Goal: Task Accomplishment & Management: Manage account settings

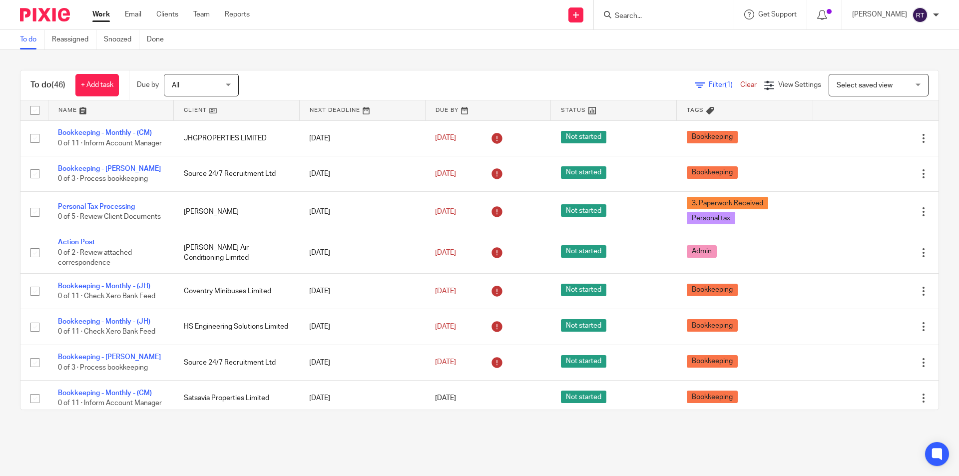
click at [648, 17] on input "Search" at bounding box center [659, 16] width 90 height 9
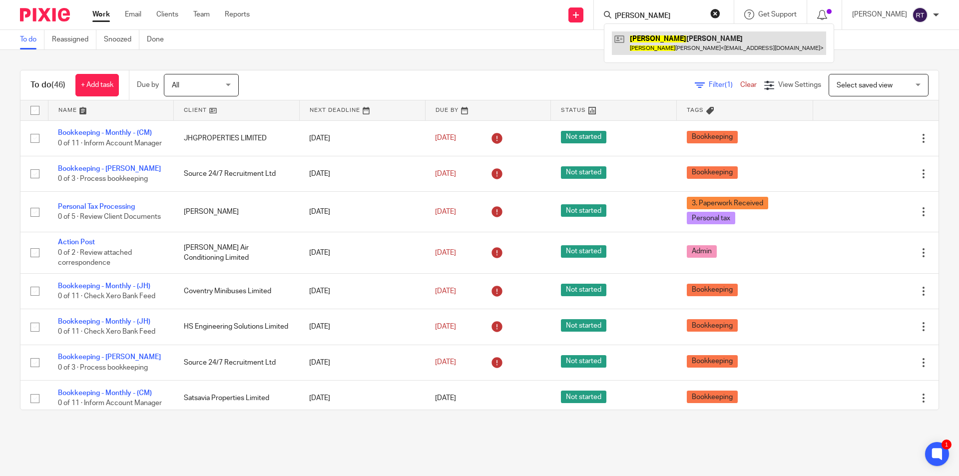
type input "tomson"
click at [651, 35] on link at bounding box center [719, 42] width 214 height 23
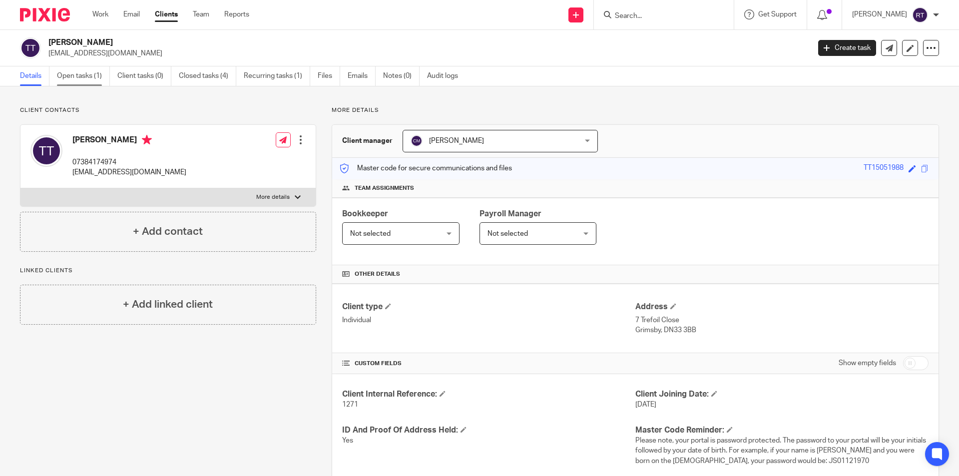
click at [100, 75] on link "Open tasks (1)" at bounding box center [83, 75] width 53 height 19
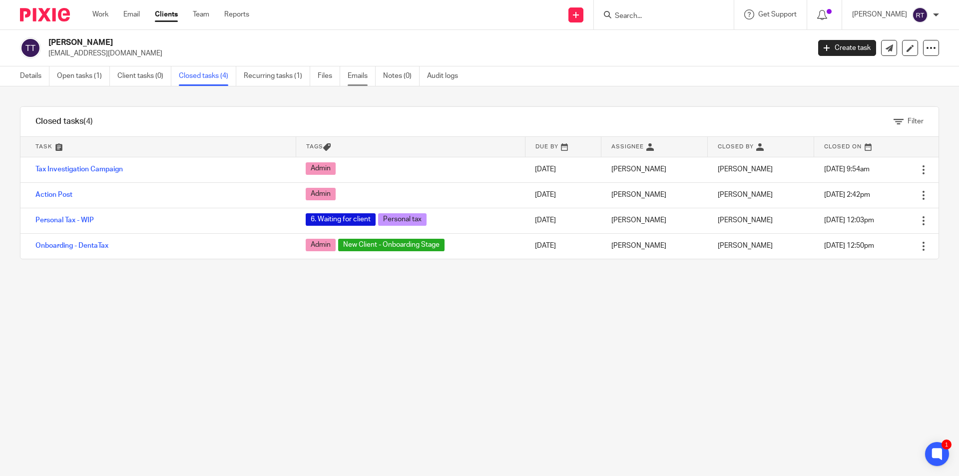
click at [357, 81] on link "Emails" at bounding box center [362, 75] width 28 height 19
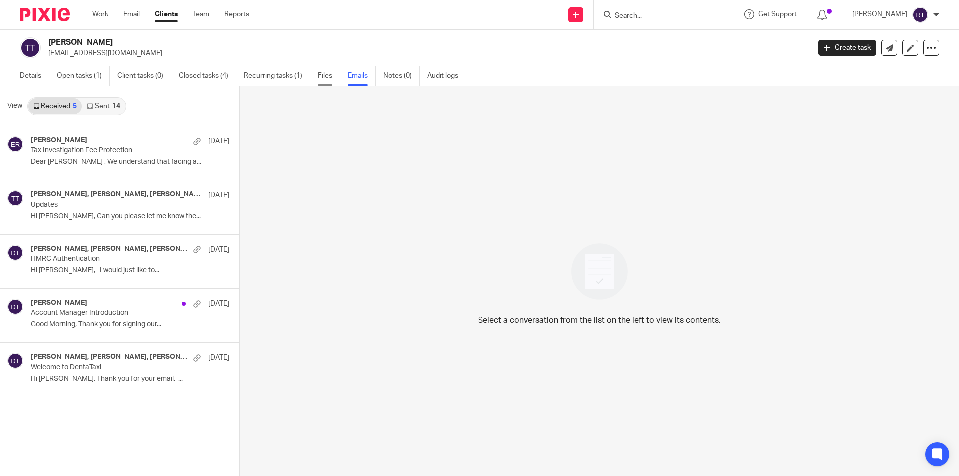
click at [318, 73] on link "Files" at bounding box center [329, 75] width 22 height 19
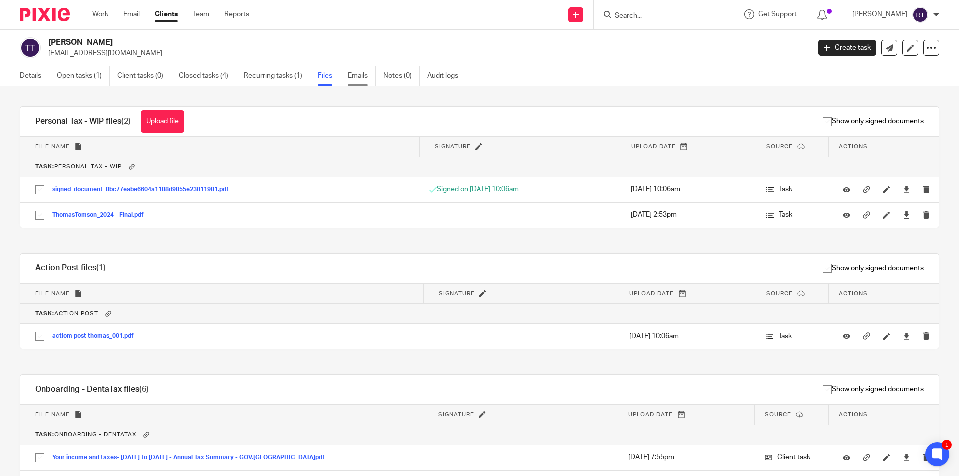
click at [357, 76] on link "Emails" at bounding box center [362, 75] width 28 height 19
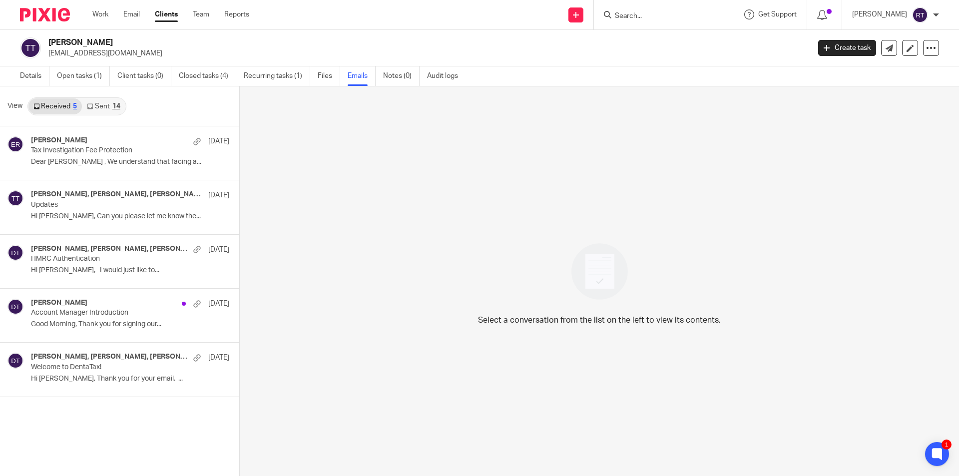
click at [656, 17] on input "Search" at bounding box center [659, 16] width 90 height 9
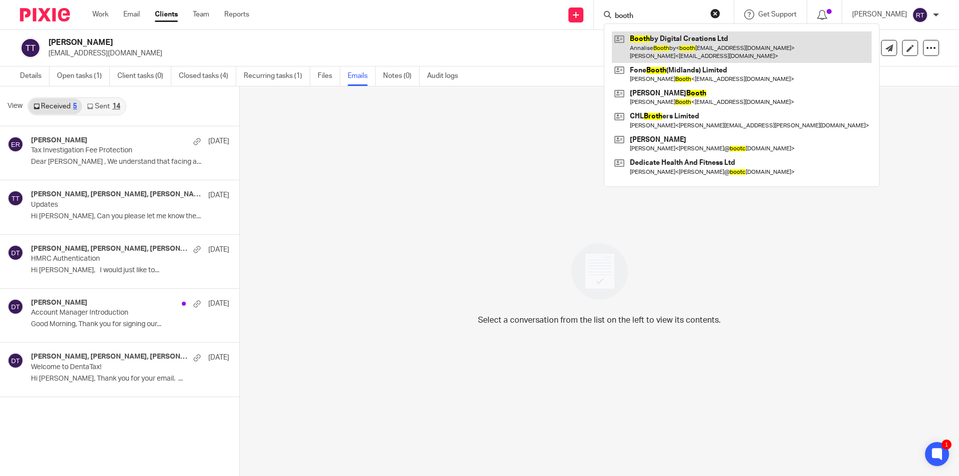
type input "booth"
click at [666, 52] on link at bounding box center [742, 46] width 260 height 31
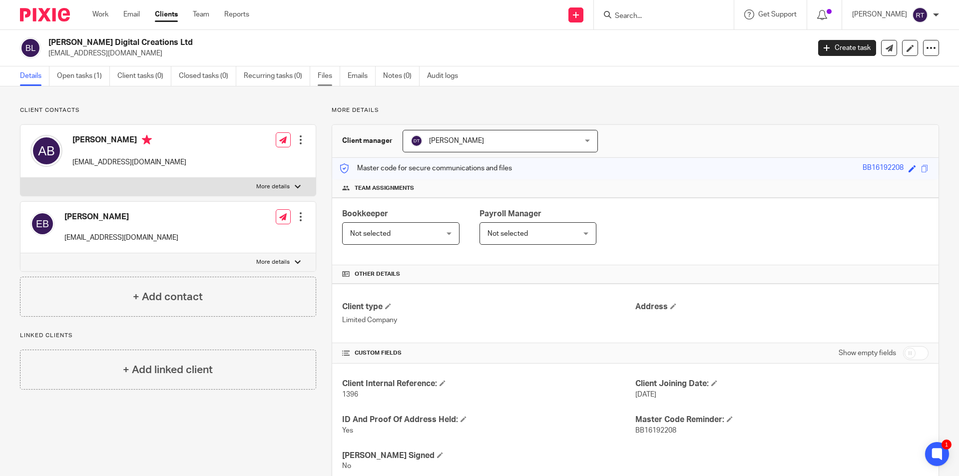
click at [327, 76] on link "Files" at bounding box center [329, 75] width 22 height 19
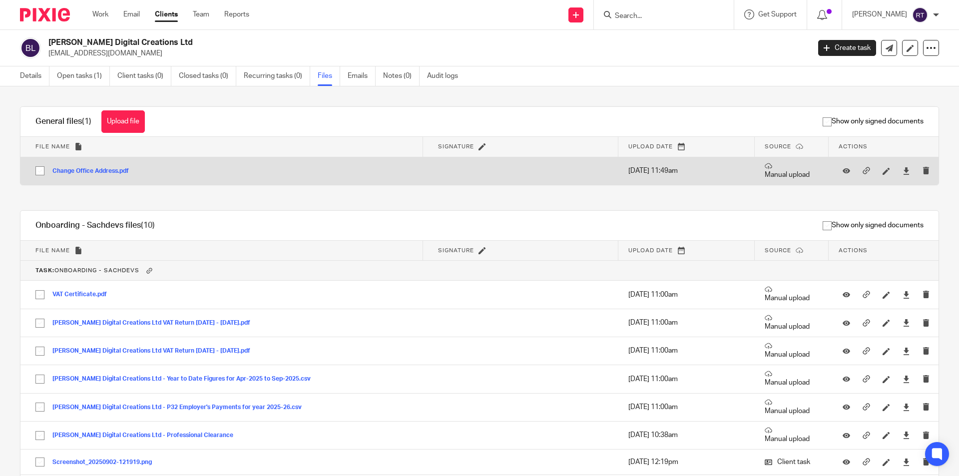
scroll to position [120, 0]
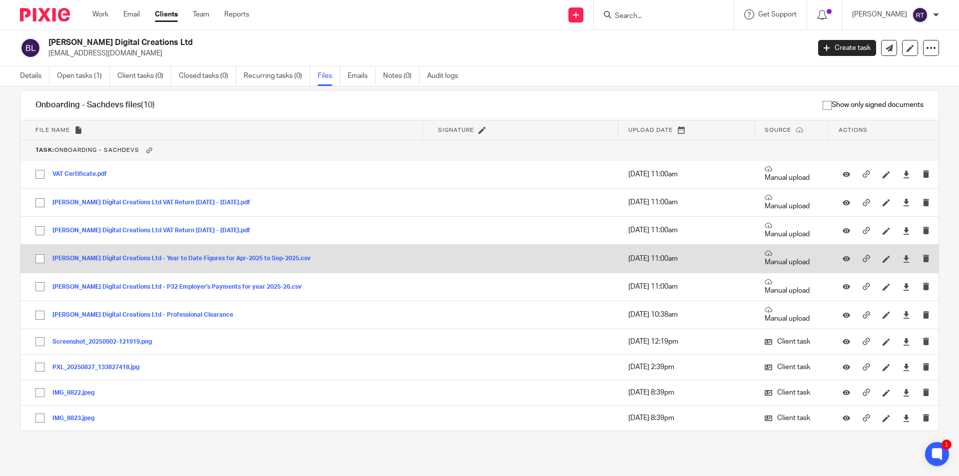
click at [117, 258] on button "Boothby Digital Creations Ltd - Year to Date Figures for Apr-2025 to Sep-2025.c…" at bounding box center [185, 258] width 266 height 7
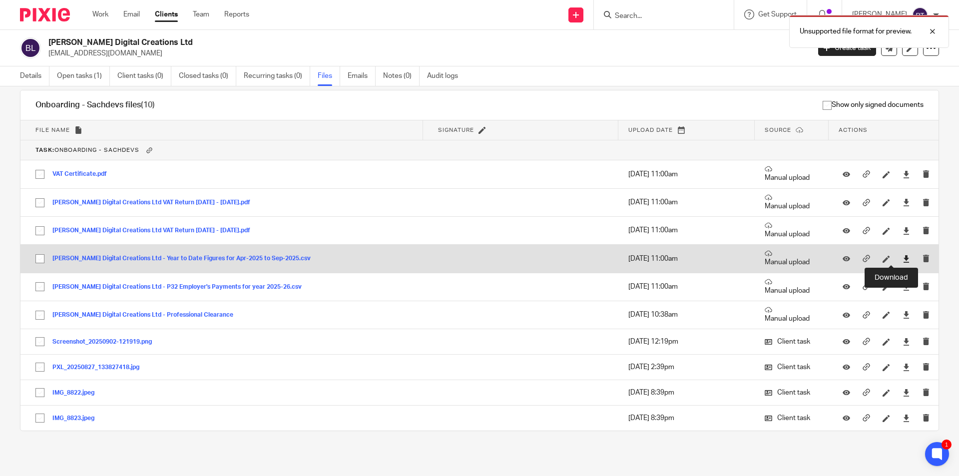
click at [902, 257] on icon at bounding box center [905, 258] width 7 height 7
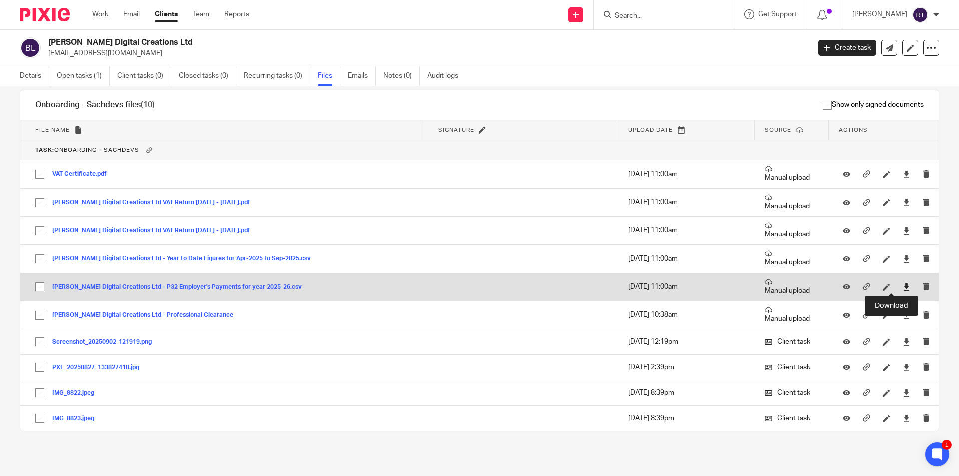
click at [902, 287] on icon at bounding box center [905, 286] width 7 height 7
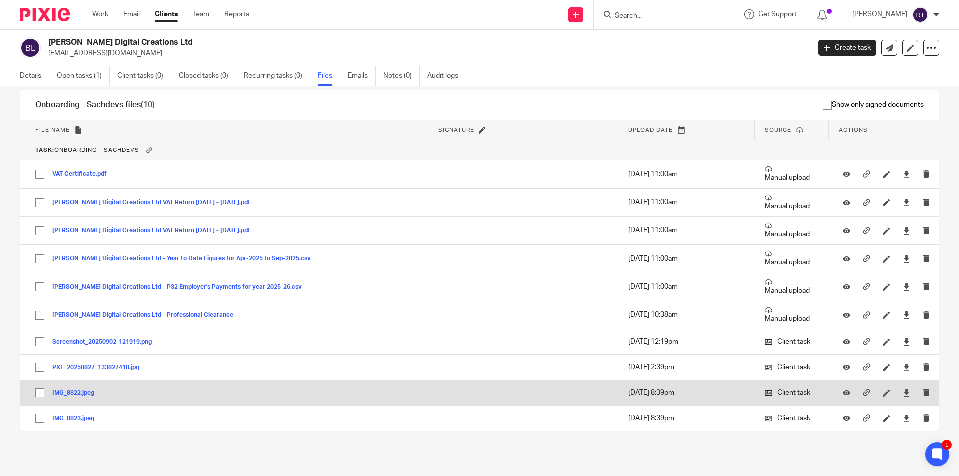
click at [59, 393] on button "IMG_8822.jpeg" at bounding box center [76, 392] width 49 height 7
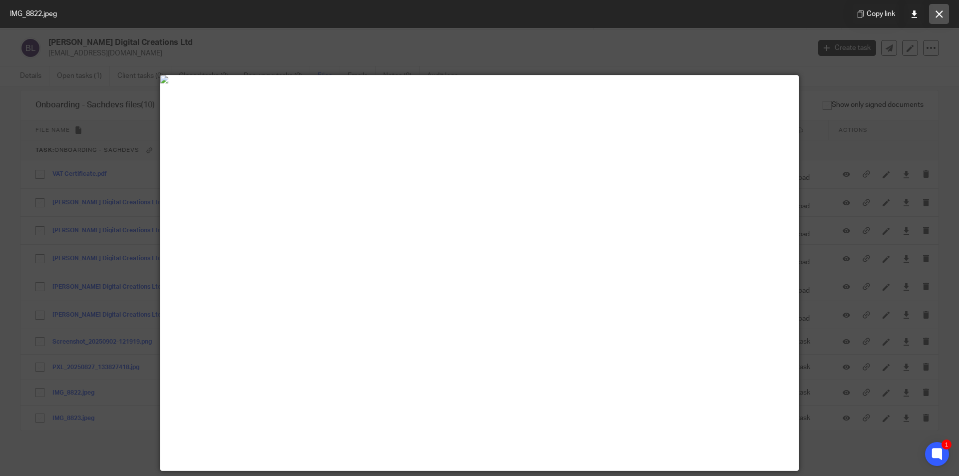
click at [936, 16] on icon at bounding box center [938, 13] width 7 height 7
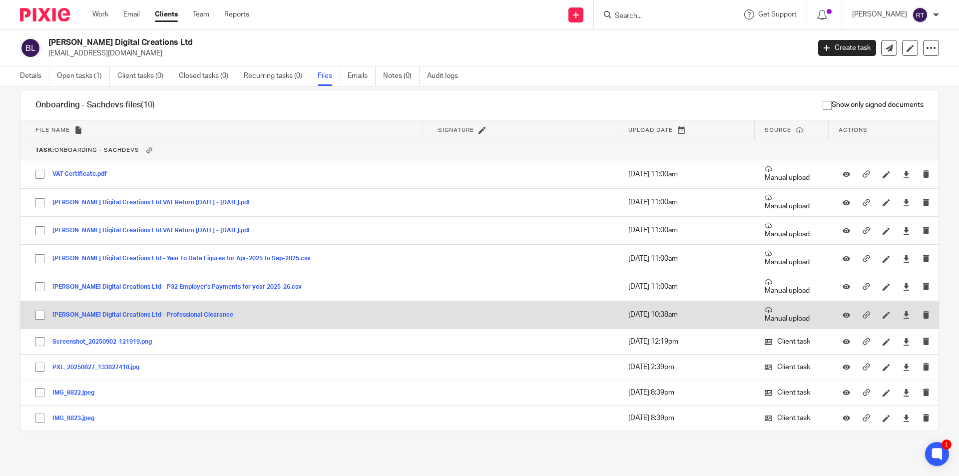
click at [72, 315] on button "[PERSON_NAME] Digital Creations Ltd - Professional Clearance" at bounding box center [146, 315] width 188 height 7
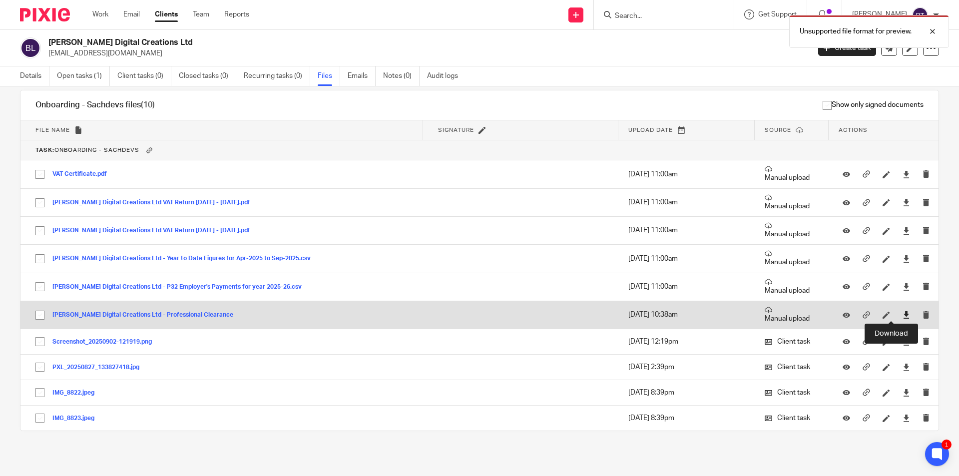
click at [902, 314] on icon at bounding box center [905, 314] width 7 height 7
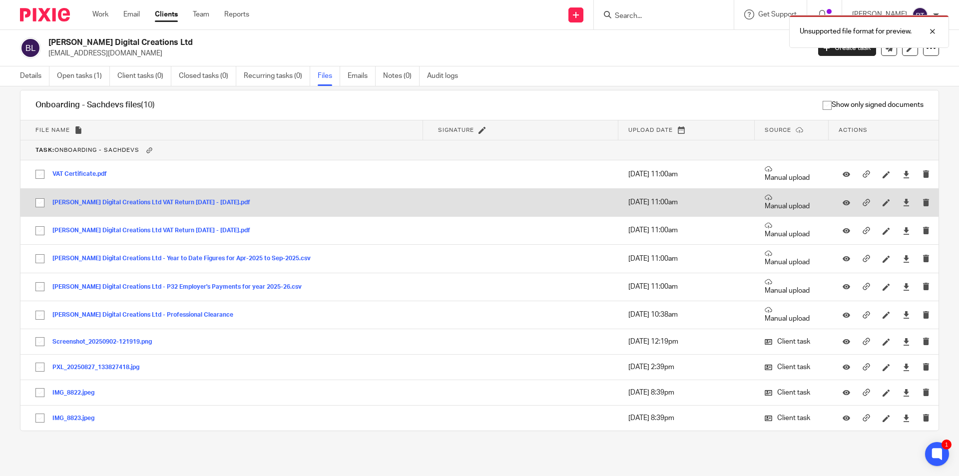
scroll to position [0, 0]
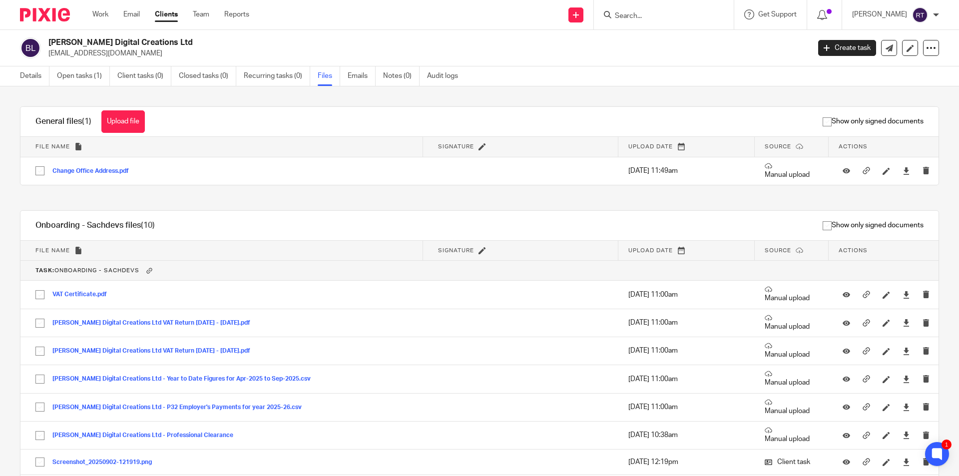
click at [15, 156] on div "General files (1) Upload file Download selected Delete selected Show only signe…" at bounding box center [471, 341] width 934 height 470
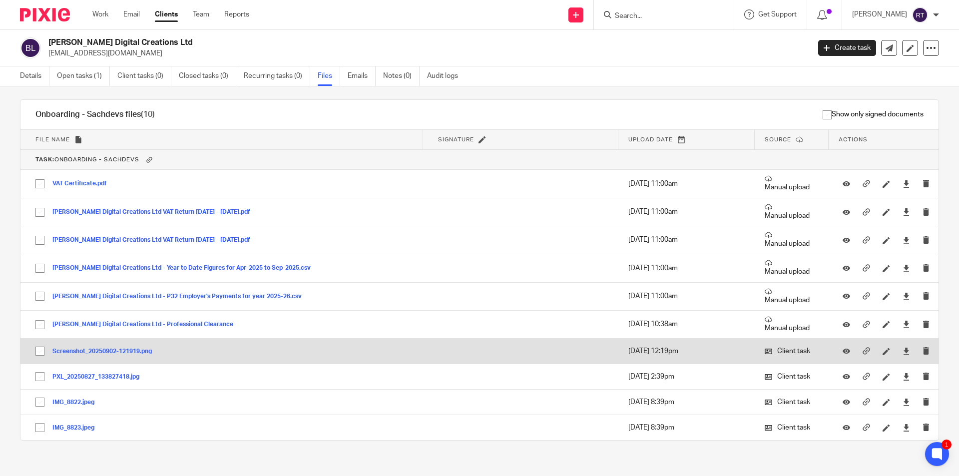
scroll to position [120, 0]
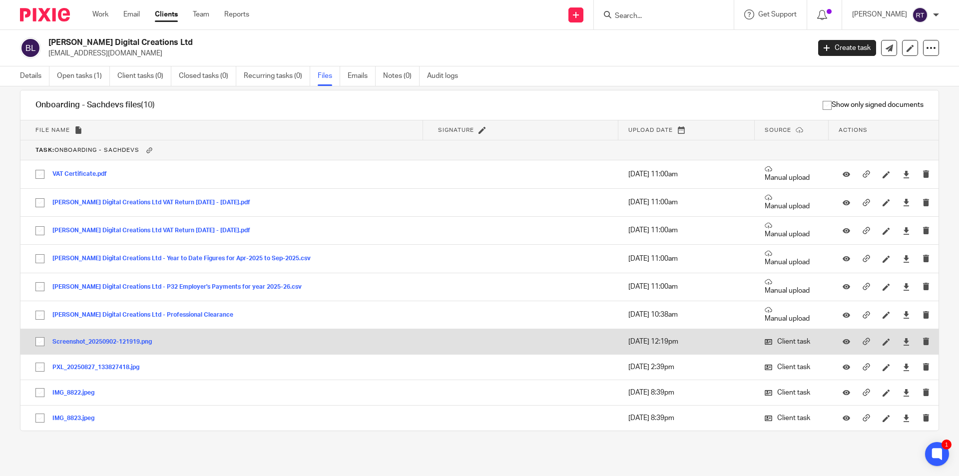
click at [84, 339] on button "Screenshot_20250902-121919.png" at bounding box center [105, 342] width 107 height 7
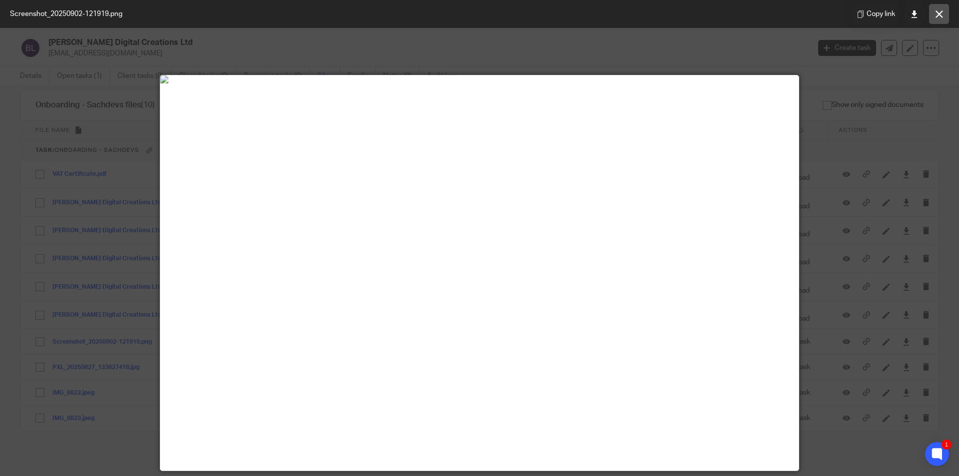
click at [931, 10] on button at bounding box center [939, 14] width 20 height 20
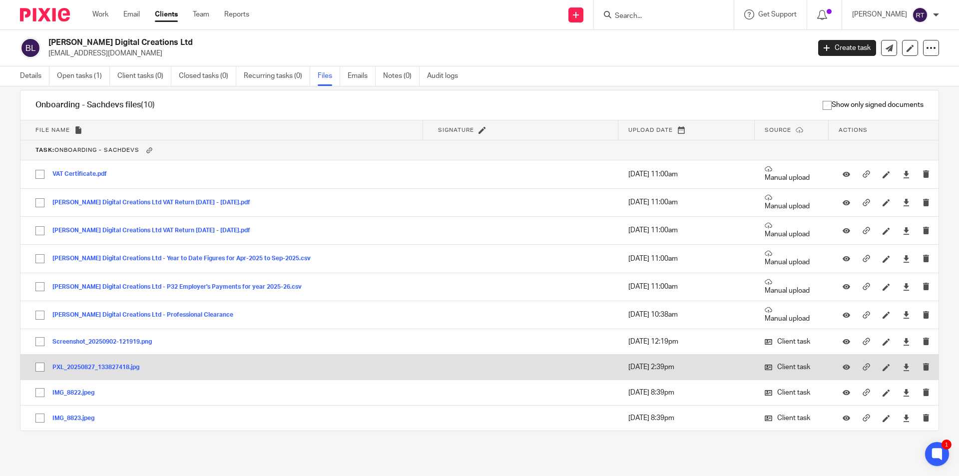
click at [95, 368] on button "PXL_20250827_133827418.jpg" at bounding box center [99, 367] width 94 height 7
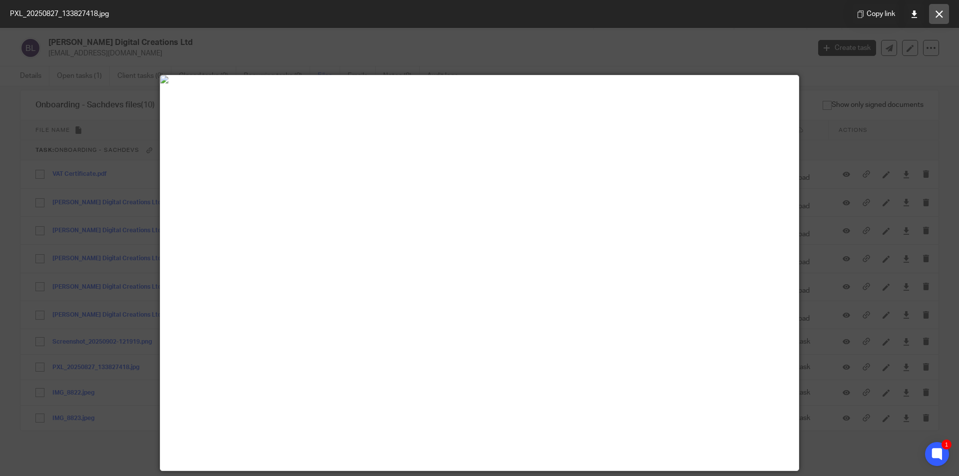
click at [941, 15] on icon at bounding box center [938, 13] width 7 height 7
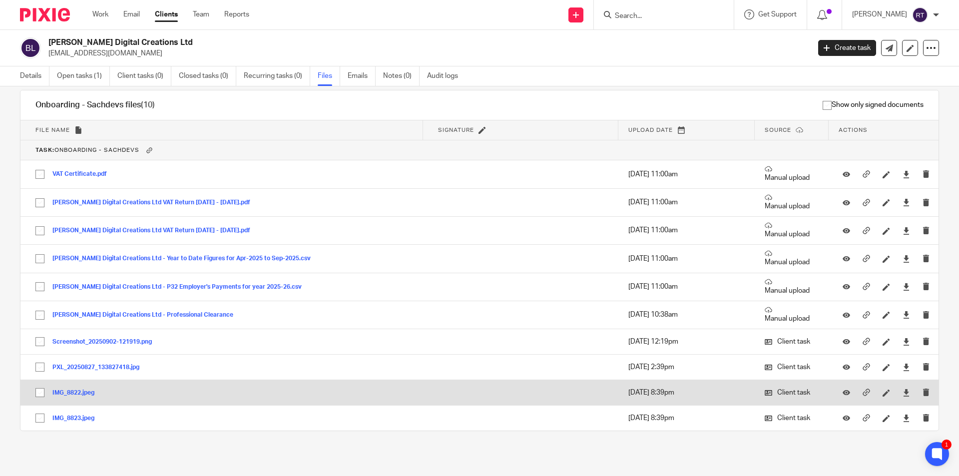
click at [77, 391] on button "IMG_8822.jpeg" at bounding box center [76, 392] width 49 height 7
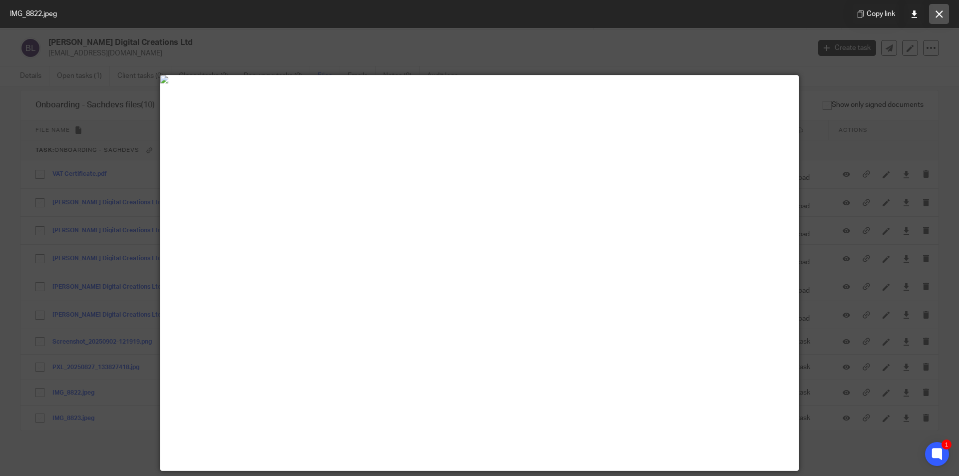
click at [937, 9] on button at bounding box center [939, 14] width 20 height 20
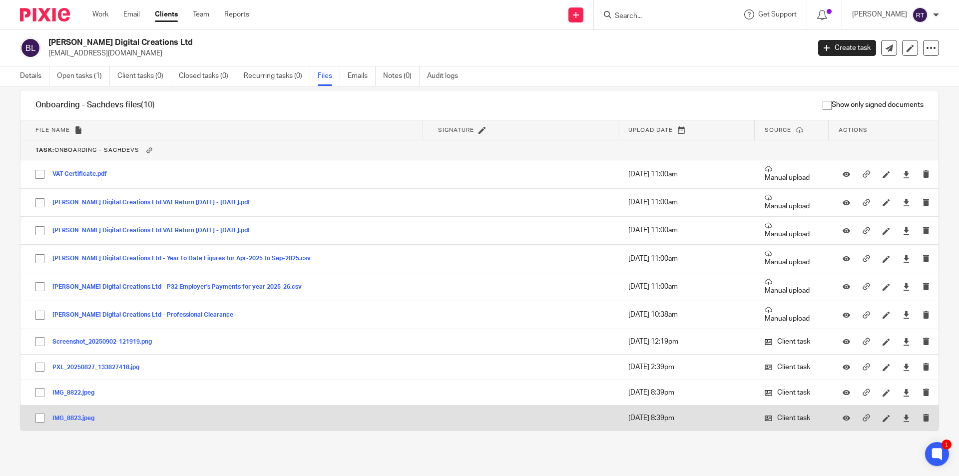
click at [65, 418] on button "IMG_8823.jpeg" at bounding box center [76, 418] width 49 height 7
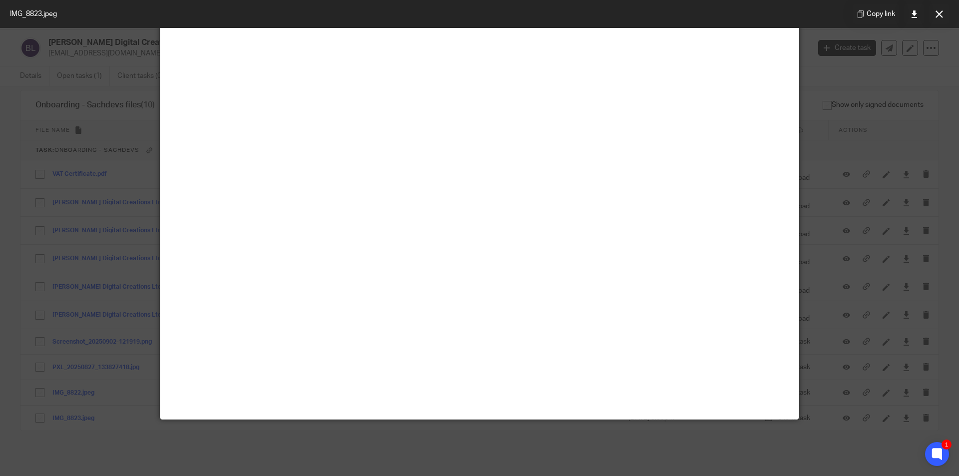
scroll to position [100, 0]
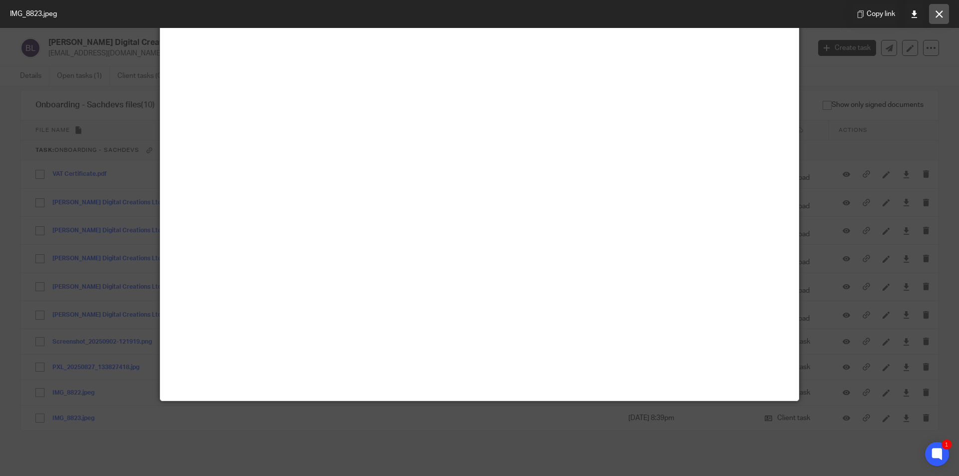
click at [943, 9] on button at bounding box center [939, 14] width 20 height 20
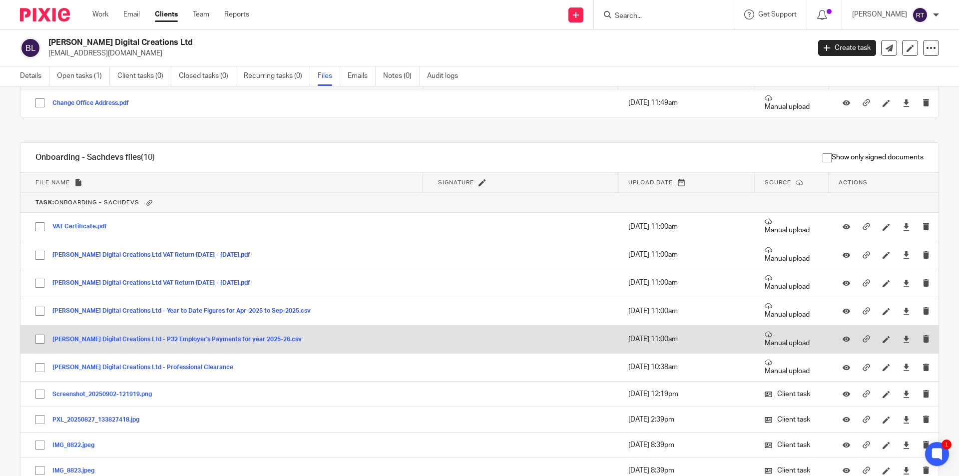
scroll to position [0, 0]
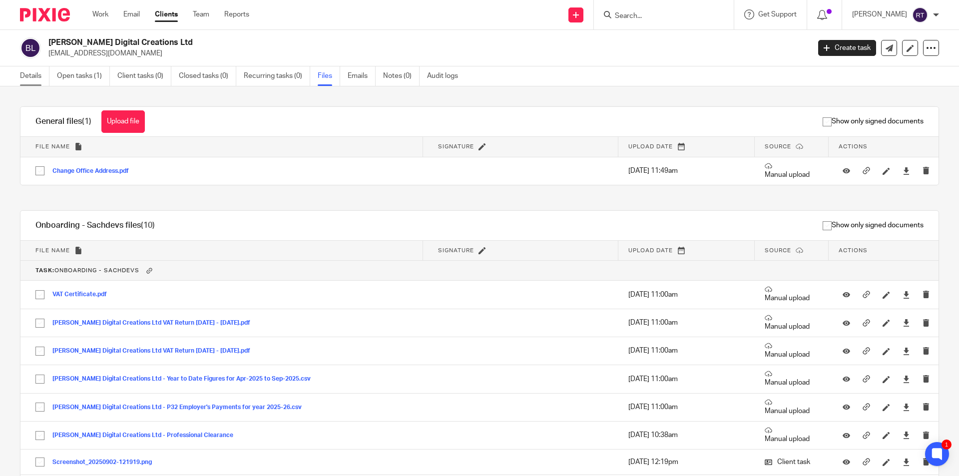
click at [21, 75] on link "Details" at bounding box center [34, 75] width 29 height 19
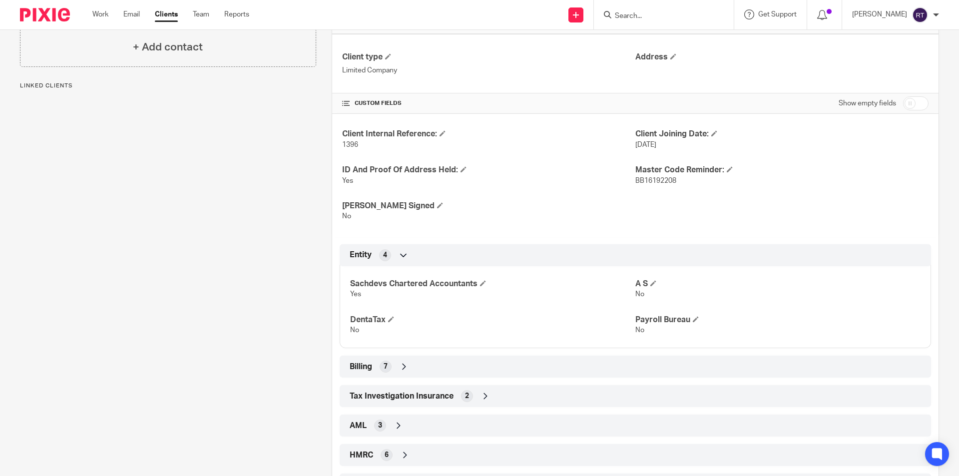
scroll to position [356, 0]
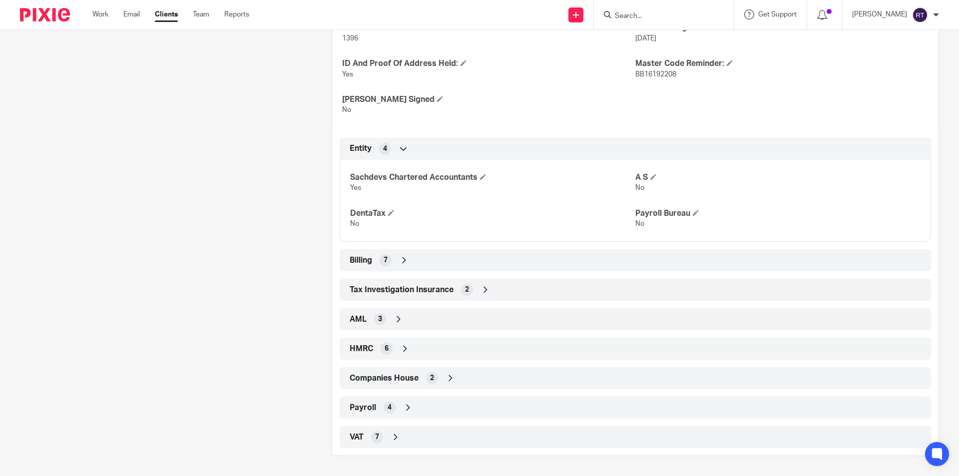
click at [390, 406] on div "4" at bounding box center [389, 407] width 12 height 12
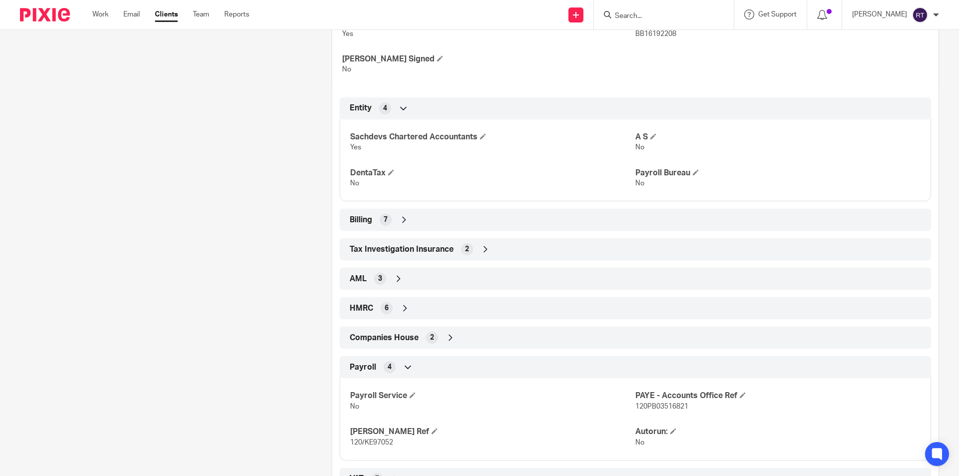
scroll to position [438, 0]
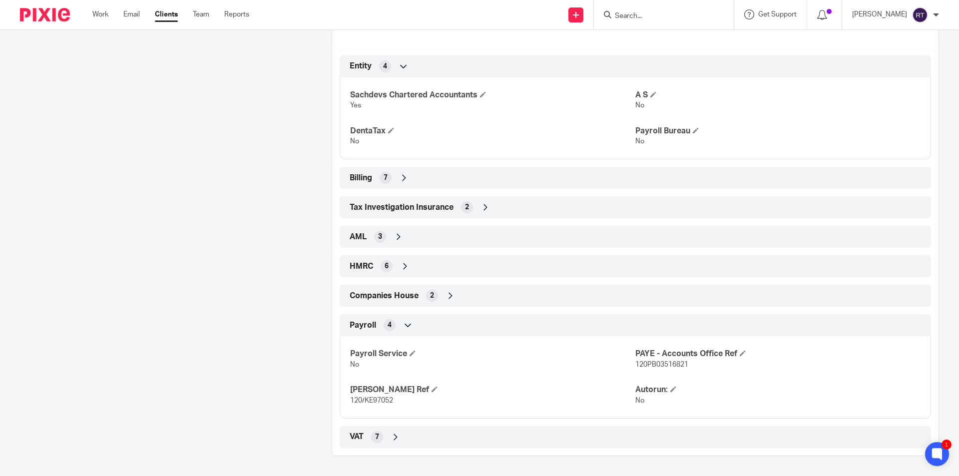
click at [377, 291] on span "Companies House" at bounding box center [384, 296] width 69 height 10
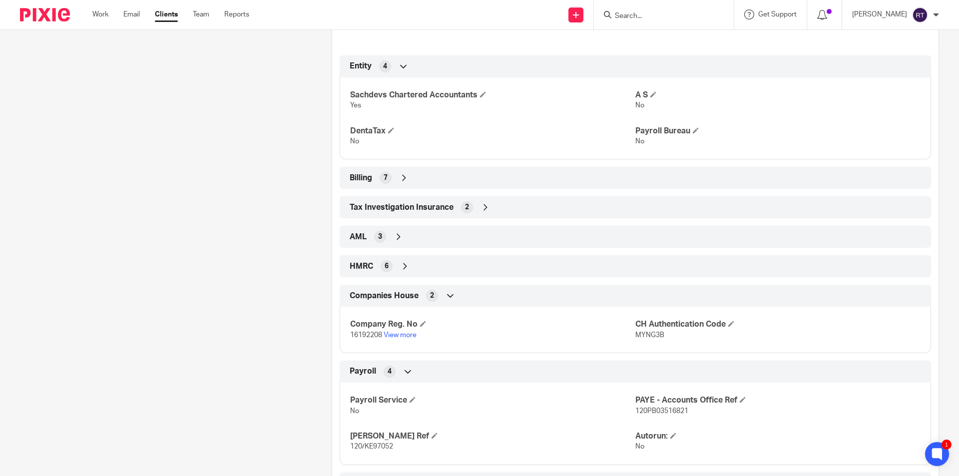
click at [375, 273] on div "HMRC 6" at bounding box center [635, 266] width 576 height 17
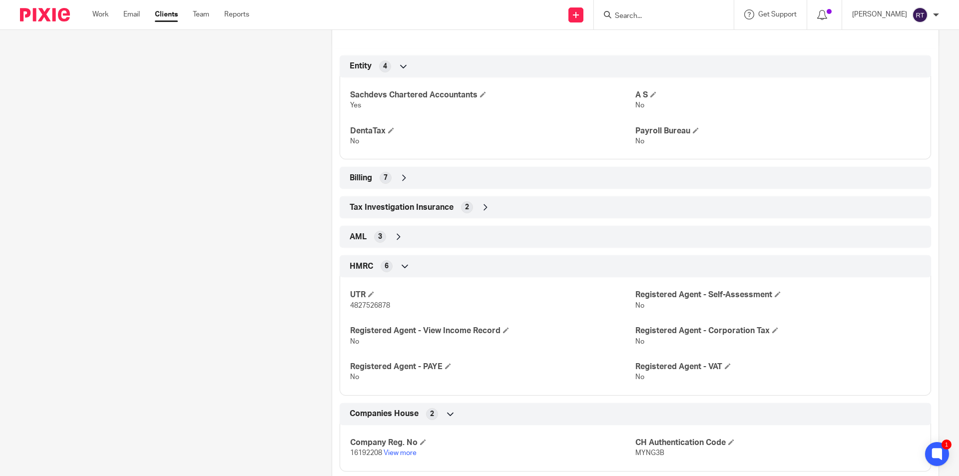
click at [374, 240] on div "3" at bounding box center [380, 237] width 12 height 12
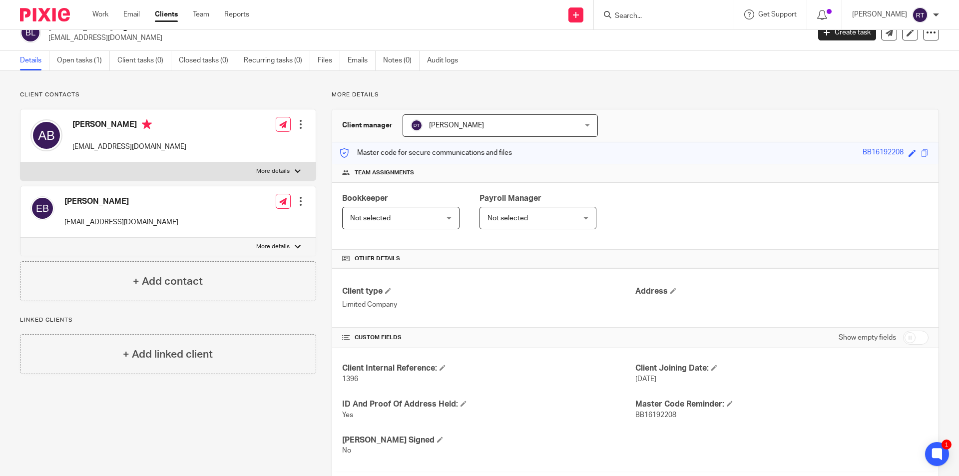
scroll to position [0, 0]
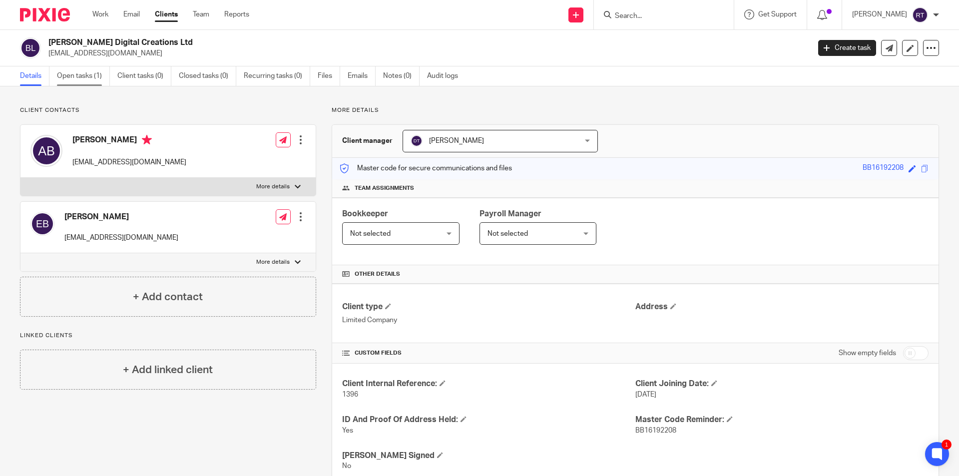
click at [107, 75] on link "Open tasks (1)" at bounding box center [83, 75] width 53 height 19
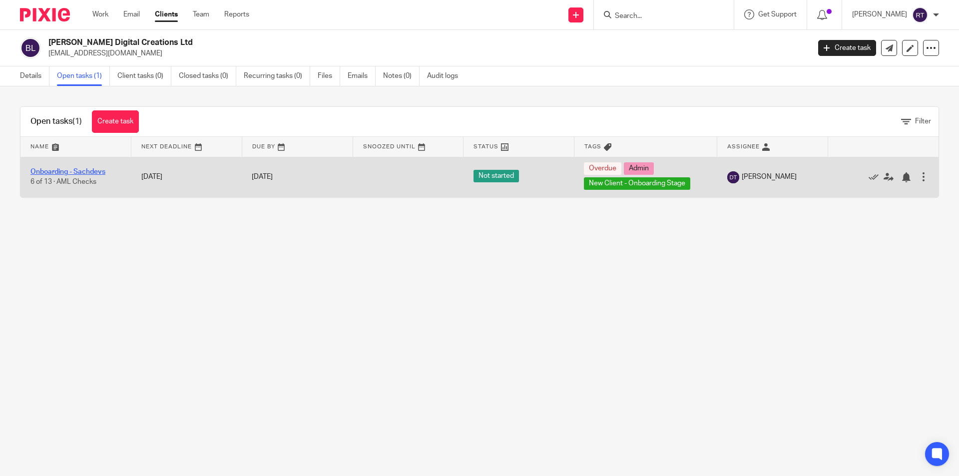
click at [88, 171] on link "Onboarding - Sachdevs" at bounding box center [67, 171] width 75 height 7
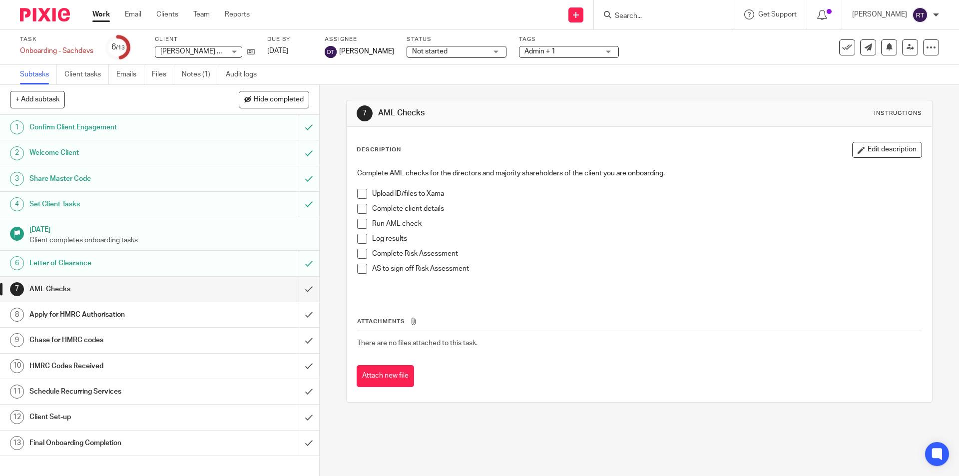
click at [134, 239] on p "Client completes onboarding tasks" at bounding box center [169, 240] width 280 height 10
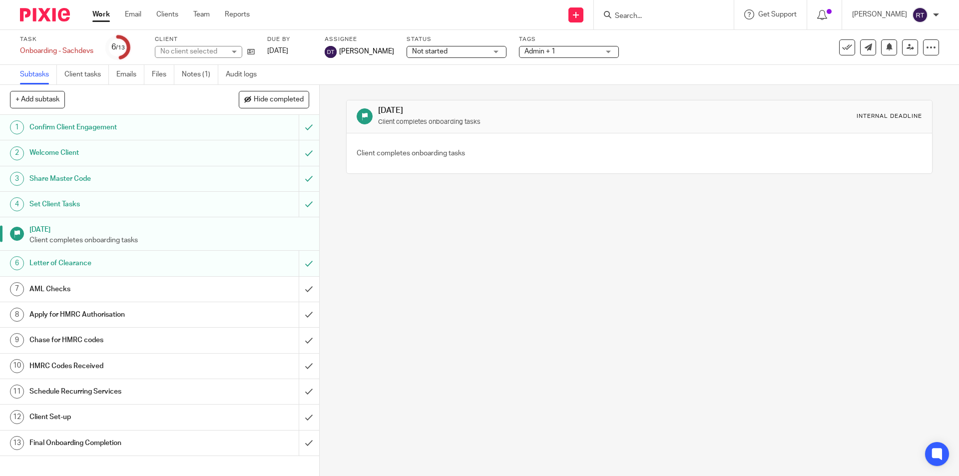
click at [131, 201] on h1 "Set Client Tasks" at bounding box center [115, 204] width 173 height 15
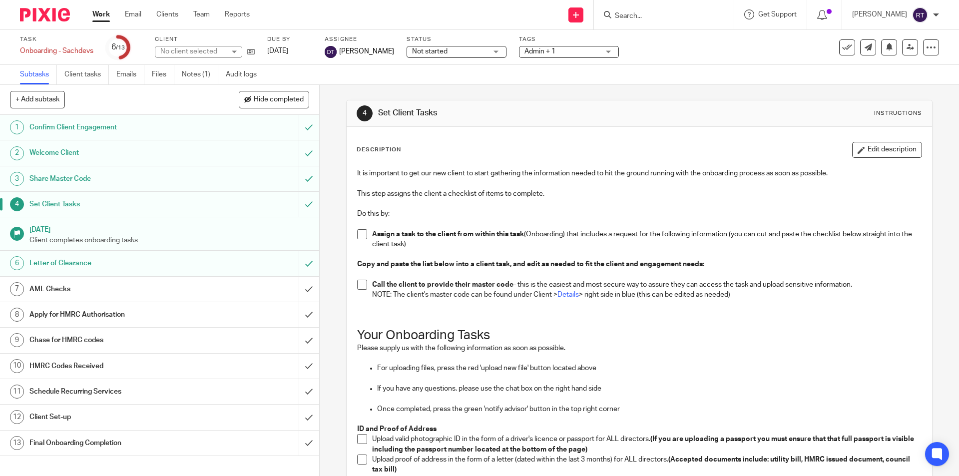
click at [115, 271] on h1 "Letter of Clearance" at bounding box center [115, 263] width 173 height 15
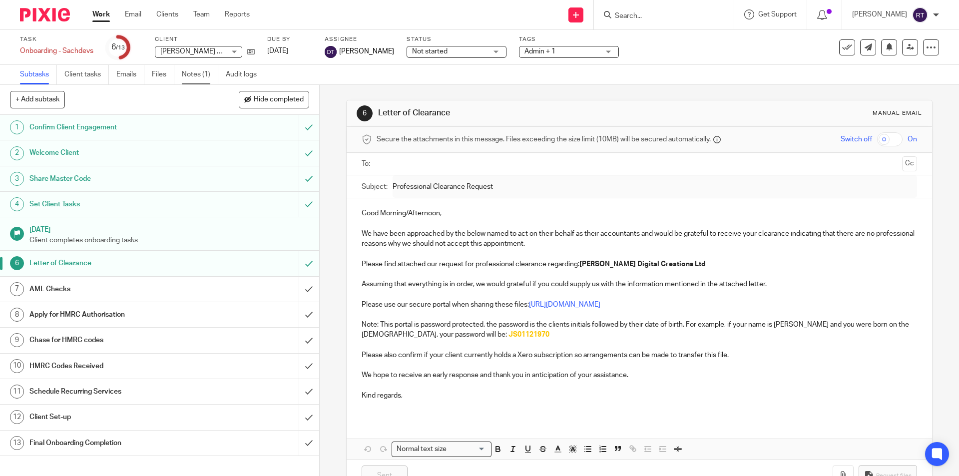
click at [188, 72] on link "Notes (1)" at bounding box center [200, 74] width 36 height 19
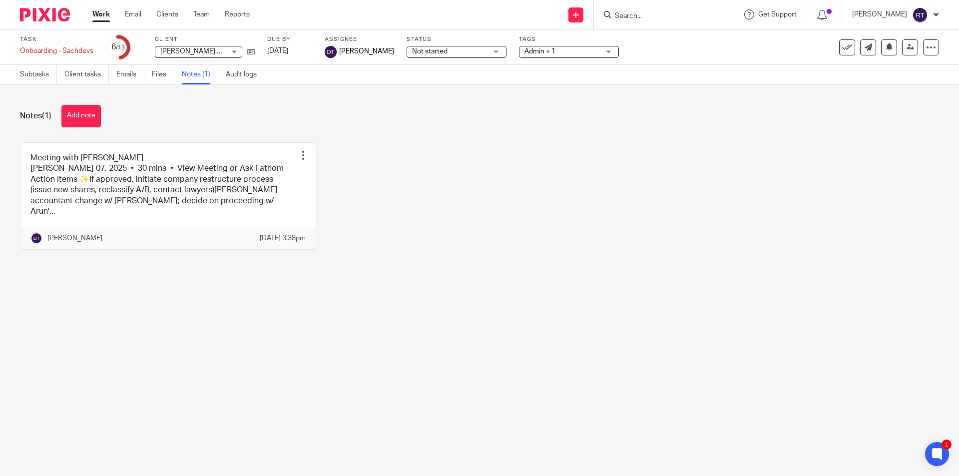
click at [121, 78] on link "Emails" at bounding box center [130, 74] width 28 height 19
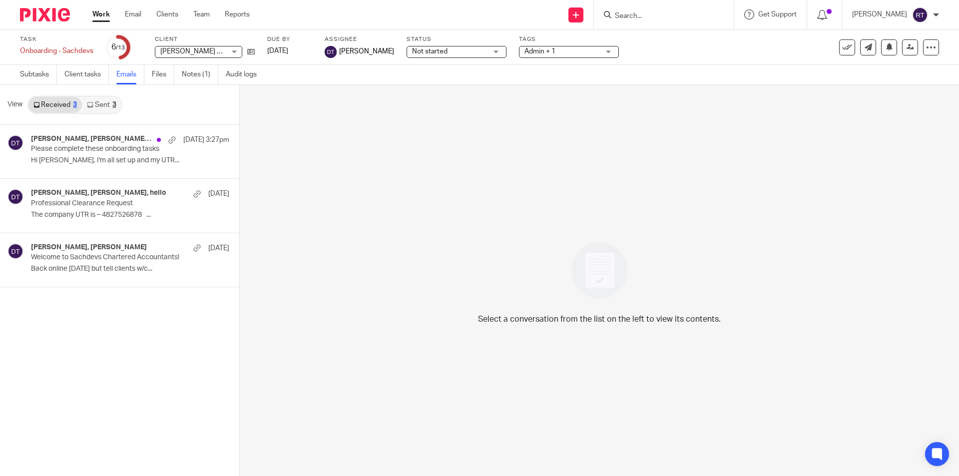
click at [113, 108] on div "3" at bounding box center [114, 104] width 4 height 7
click at [105, 270] on p "Hi Annalise & Edwin, I would like to..." at bounding box center [115, 269] width 168 height 8
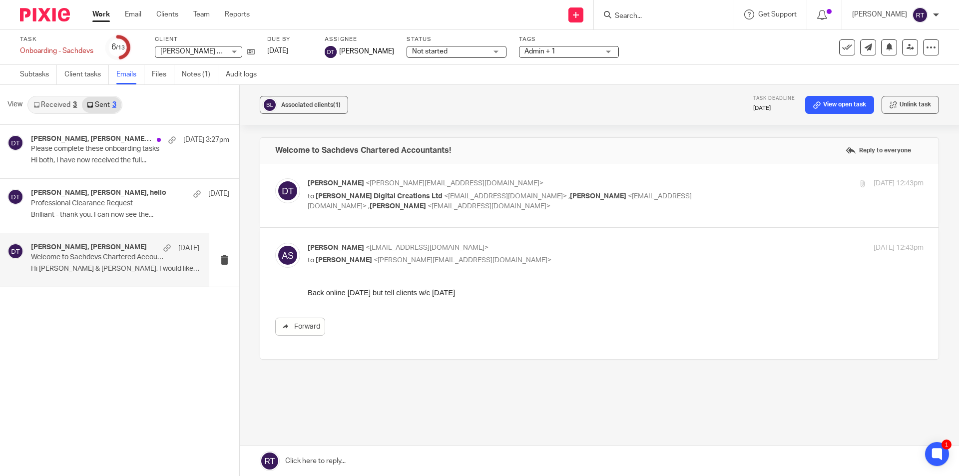
click at [444, 213] on label at bounding box center [599, 194] width 678 height 63
click at [275, 178] on input "checkbox" at bounding box center [275, 178] width 0 height 0
checkbox input "true"
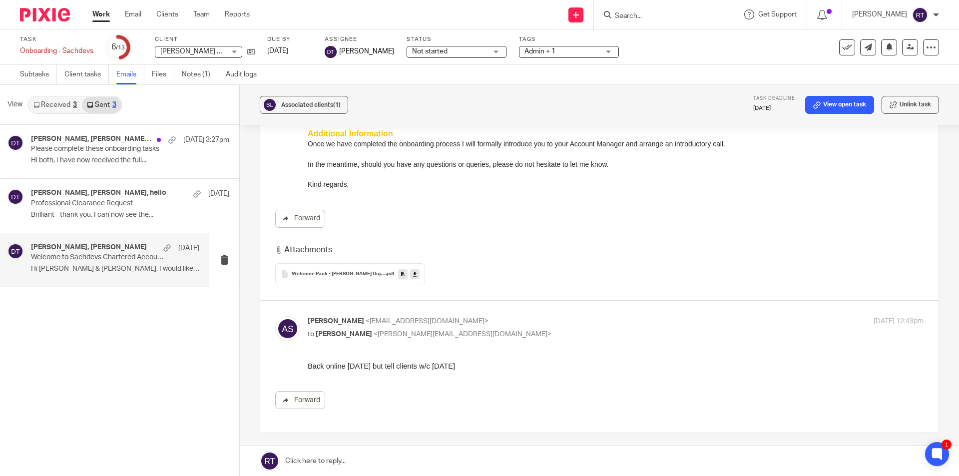
scroll to position [350, 0]
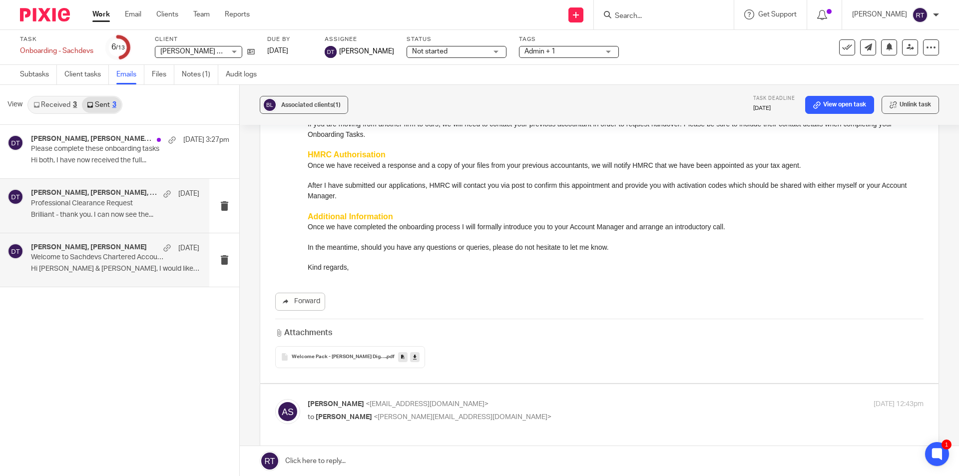
click at [111, 201] on p "Professional Clearance Request" at bounding box center [98, 203] width 135 height 8
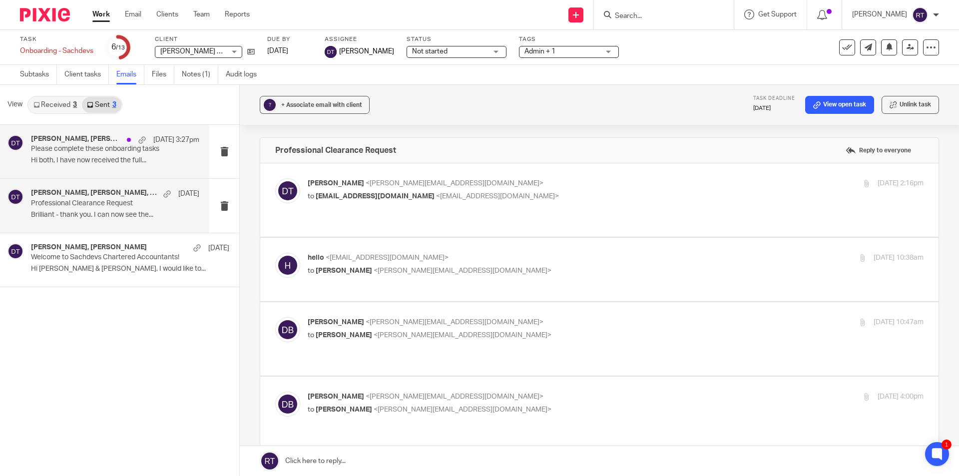
scroll to position [0, 0]
click at [71, 153] on p "Please complete these onboarding tasks" at bounding box center [98, 149] width 135 height 8
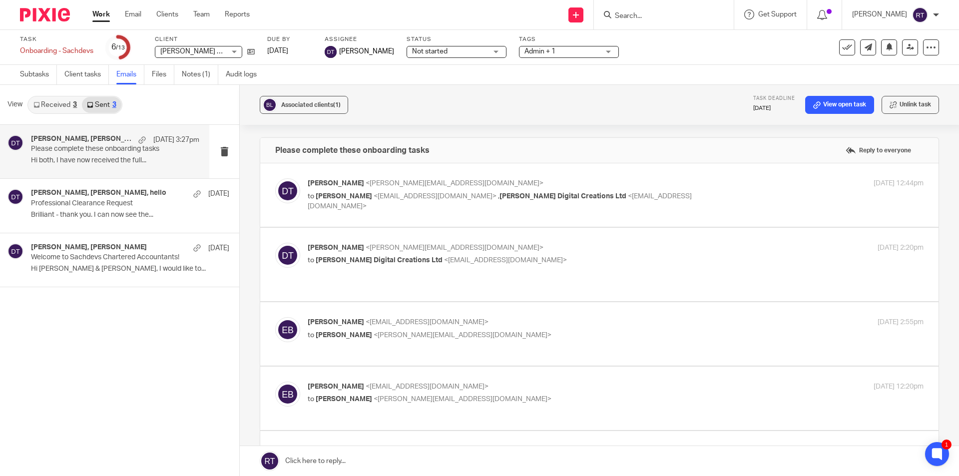
click at [387, 209] on div "Deanna Templeton <deanna@sachdevs-ca.com> to Annalise Boothby <boothbyannalise1…" at bounding box center [599, 194] width 648 height 33
click at [385, 207] on div "Deanna Templeton <deanna@sachdevs-ca.com> to Annalise Boothby <boothbyannalise1…" at bounding box center [599, 194] width 648 height 33
click at [383, 200] on p "to Annalise Boothby <boothbyannalise1@gmail.com> , Boothby Digital Creations Lt…" at bounding box center [513, 201] width 410 height 20
checkbox input "true"
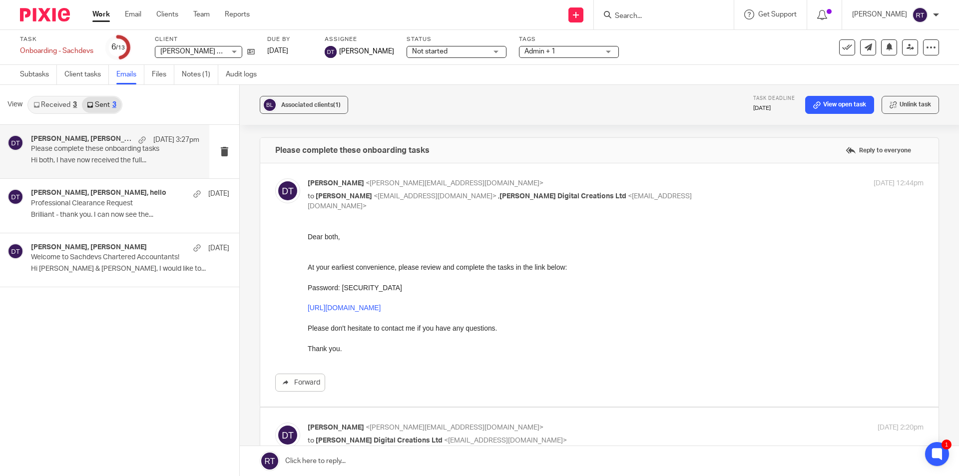
scroll to position [250, 0]
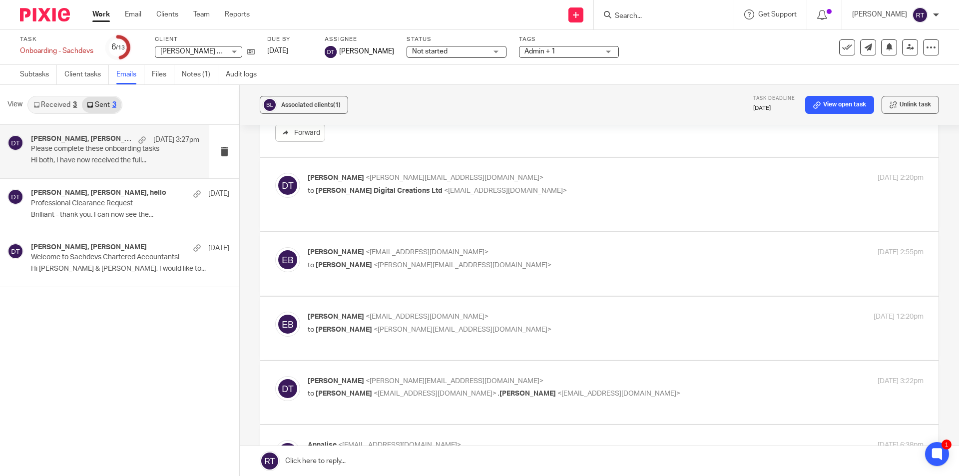
click at [357, 203] on div "Deanna Templeton <deanna@sachdevs-ca.com> to Boothby Digital Creations Ltd <edw…" at bounding box center [599, 194] width 648 height 43
click at [356, 197] on div "Deanna Templeton <deanna@sachdevs-ca.com> to Boothby Digital Creations Ltd <edw…" at bounding box center [616, 185] width 616 height 25
checkbox input "true"
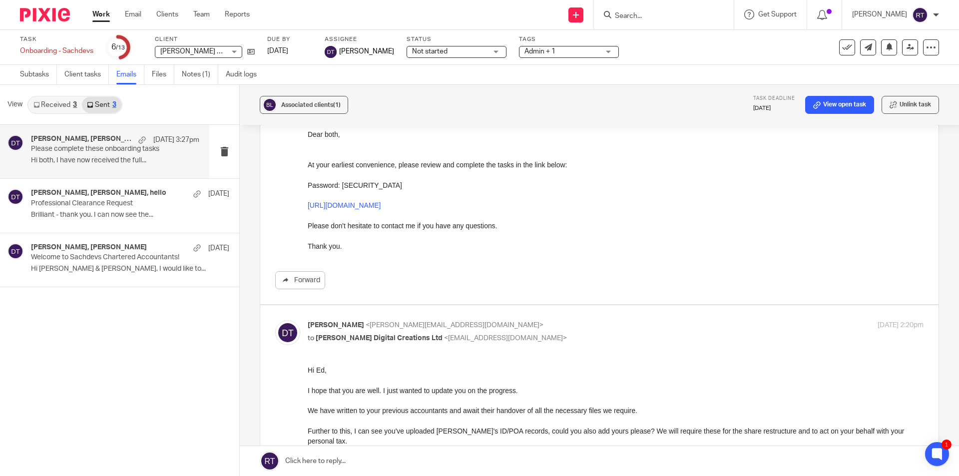
scroll to position [0, 0]
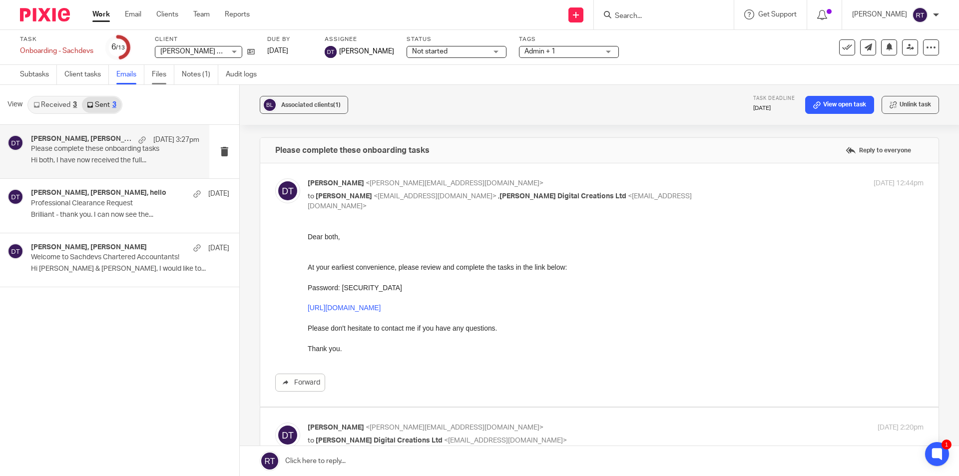
click at [157, 73] on link "Files" at bounding box center [163, 74] width 22 height 19
